Goal: Information Seeking & Learning: Find specific fact

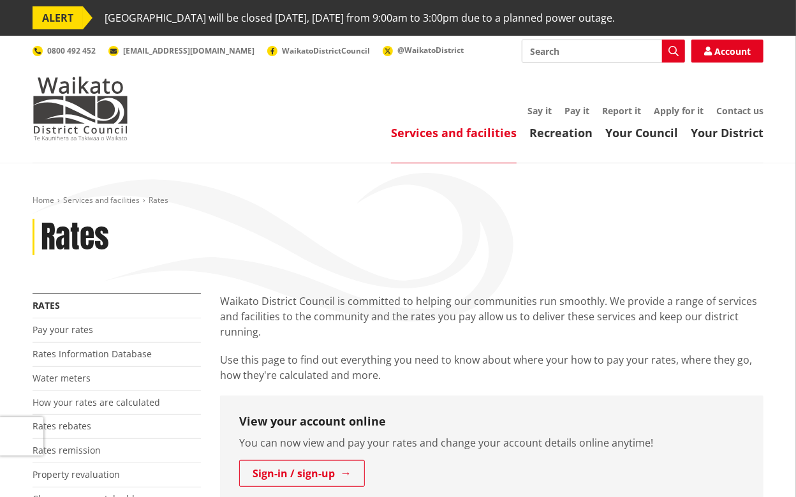
click at [85, 146] on header "Toggle search Toggle navigation Services and facilities Recreation Your Council…" at bounding box center [398, 100] width 796 height 128
click at [81, 134] on img at bounding box center [81, 109] width 96 height 64
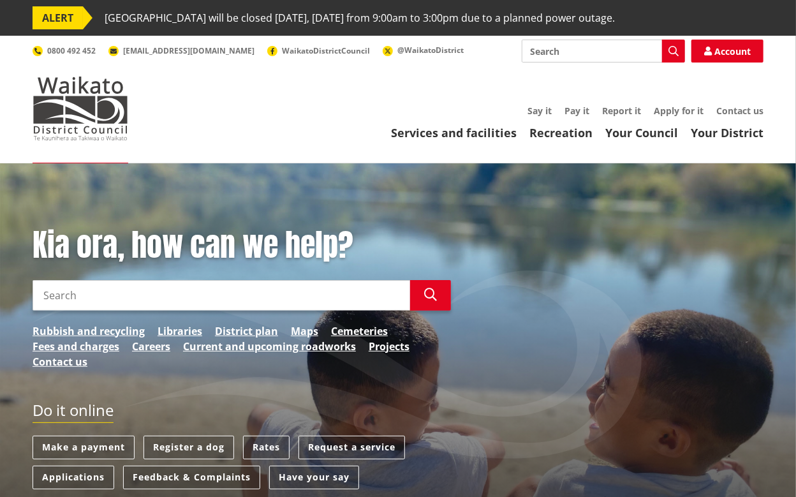
click at [90, 294] on input "Search" at bounding box center [222, 295] width 378 height 31
type input "57 maunsell"
click at [433, 299] on icon "button" at bounding box center [430, 294] width 13 height 13
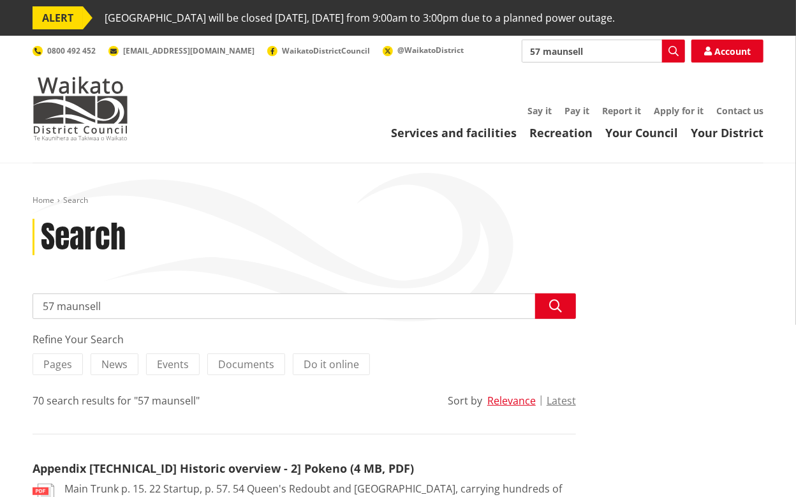
click at [130, 309] on input "57 maunsell" at bounding box center [305, 307] width 544 height 26
click at [106, 123] on img at bounding box center [81, 109] width 96 height 64
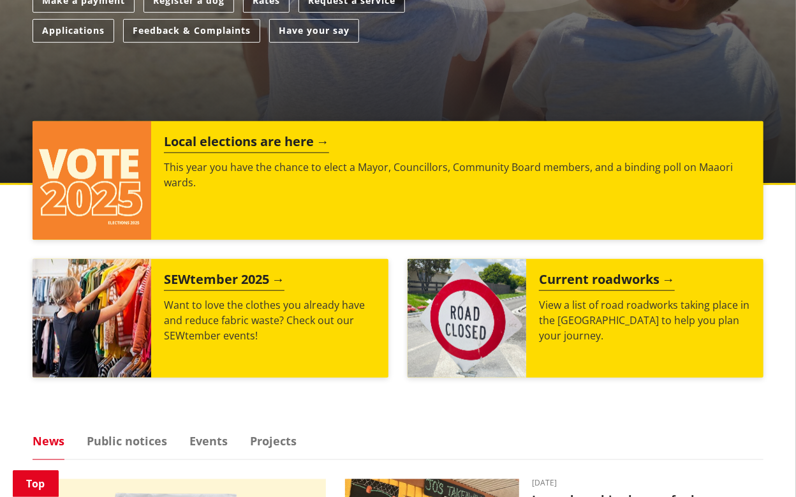
scroll to position [766, 0]
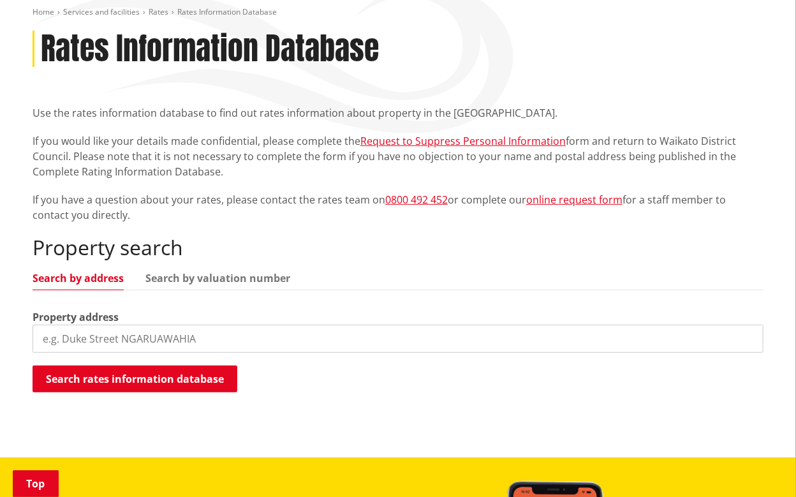
scroll to position [191, 0]
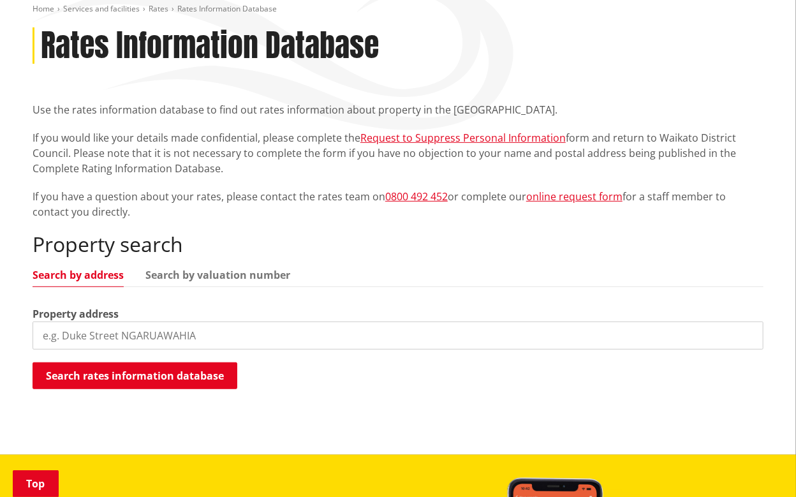
click at [148, 320] on div "Property address" at bounding box center [398, 327] width 731 height 43
click at [148, 328] on input "search" at bounding box center [398, 336] width 731 height 28
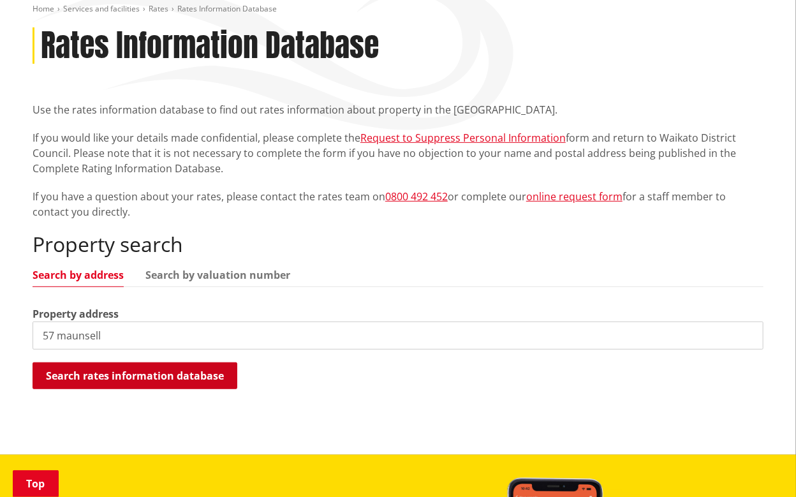
type input "57 maunsell"
click at [177, 373] on button "Search rates information database" at bounding box center [135, 375] width 205 height 27
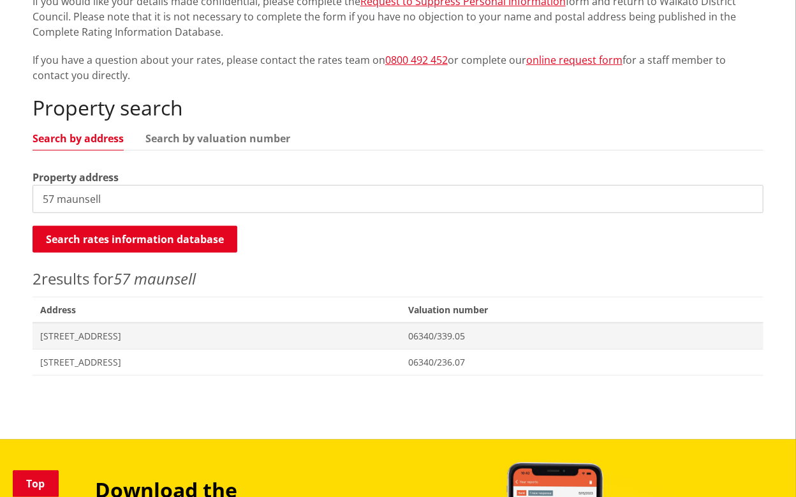
scroll to position [383, 0]
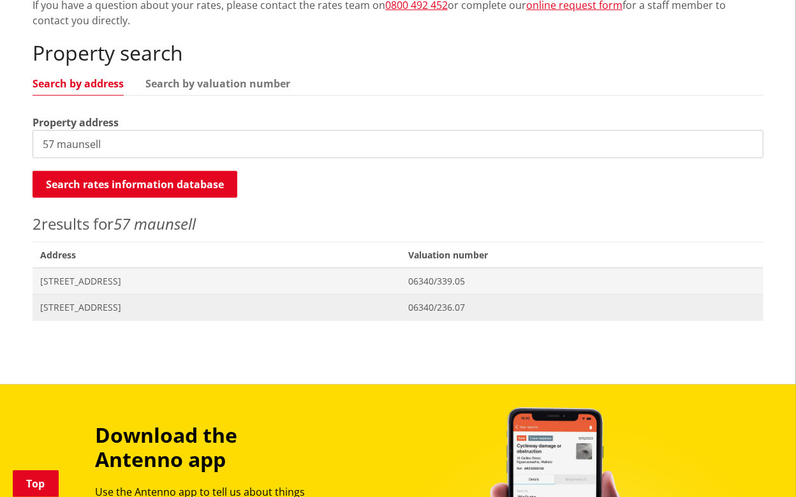
click at [112, 304] on span "[STREET_ADDRESS]" at bounding box center [216, 307] width 353 height 13
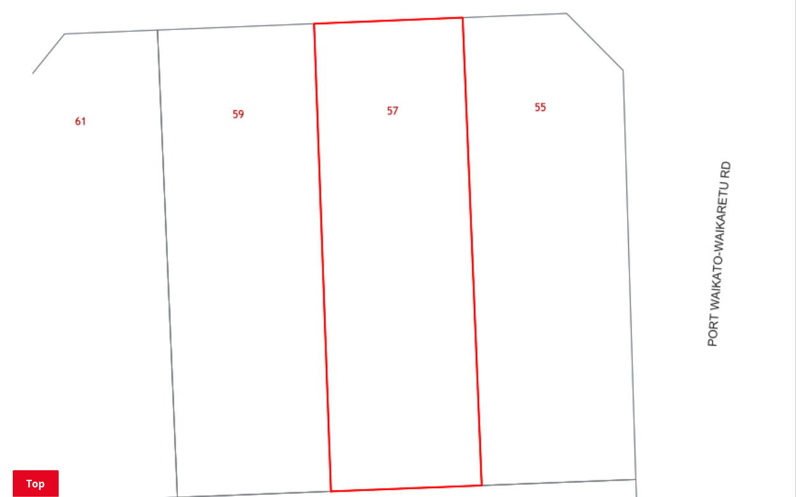
scroll to position [1213, 0]
